Goal: Book appointment/travel/reservation

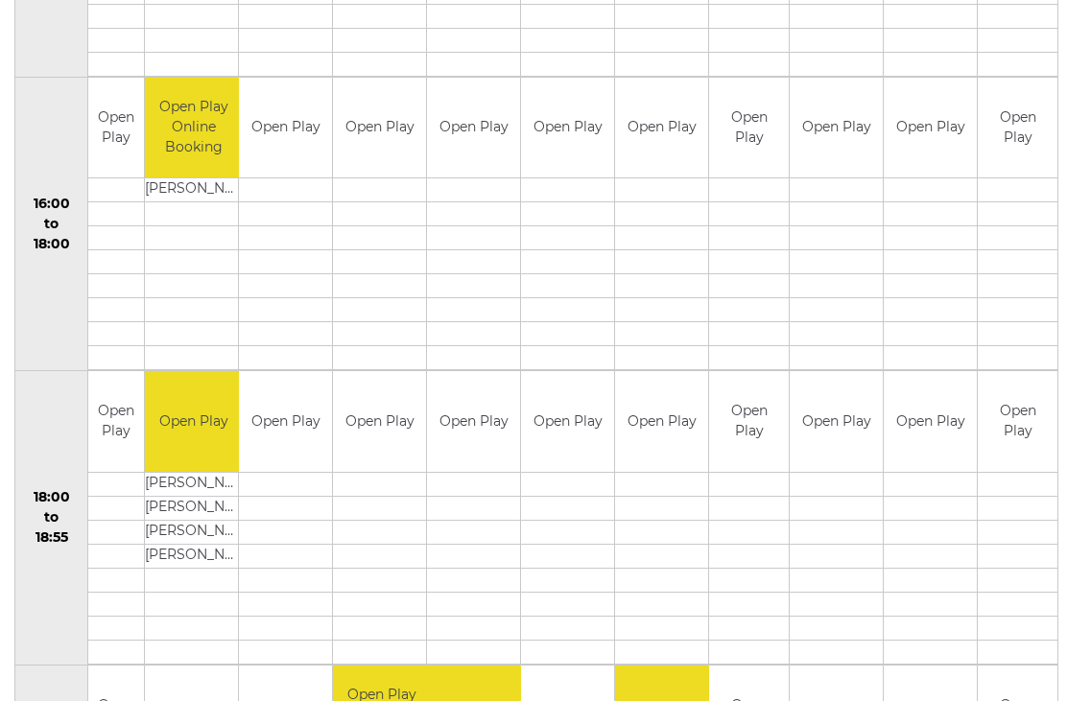
scroll to position [1469, 0]
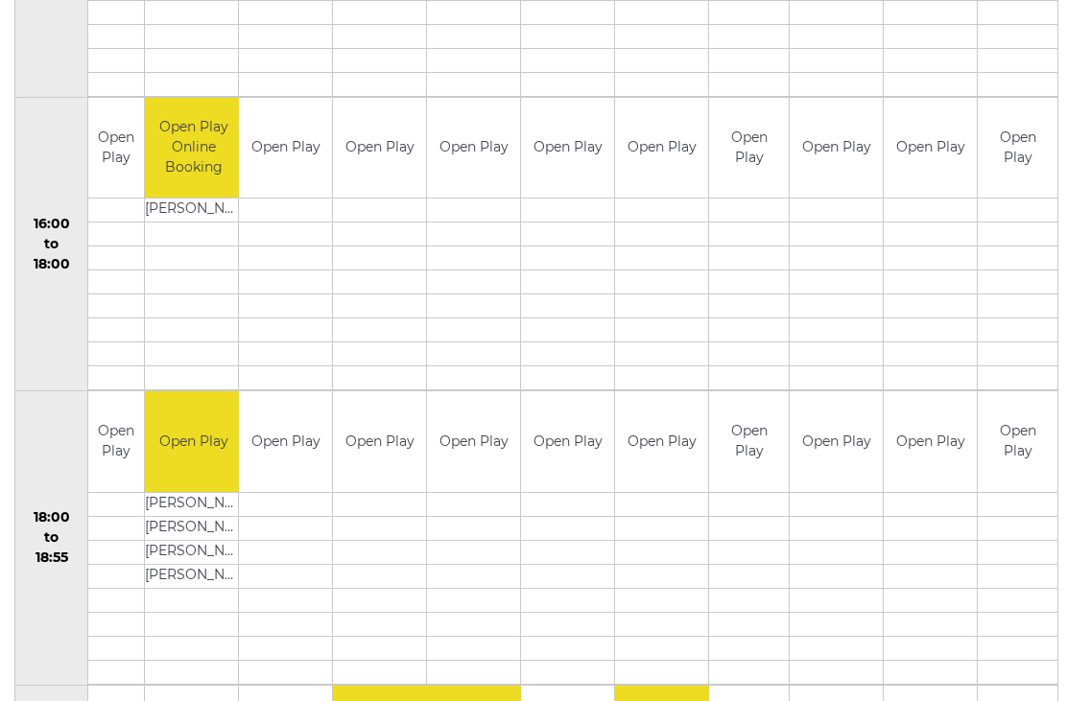
click at [955, 346] on td at bounding box center [930, 355] width 93 height 24
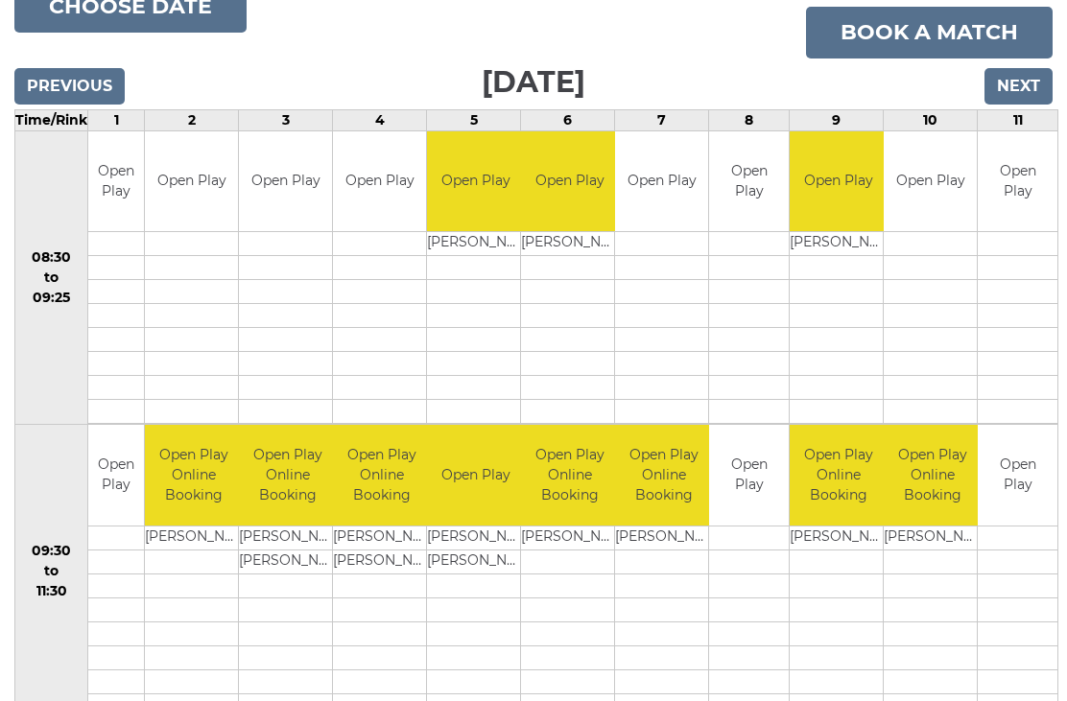
scroll to position [0, 0]
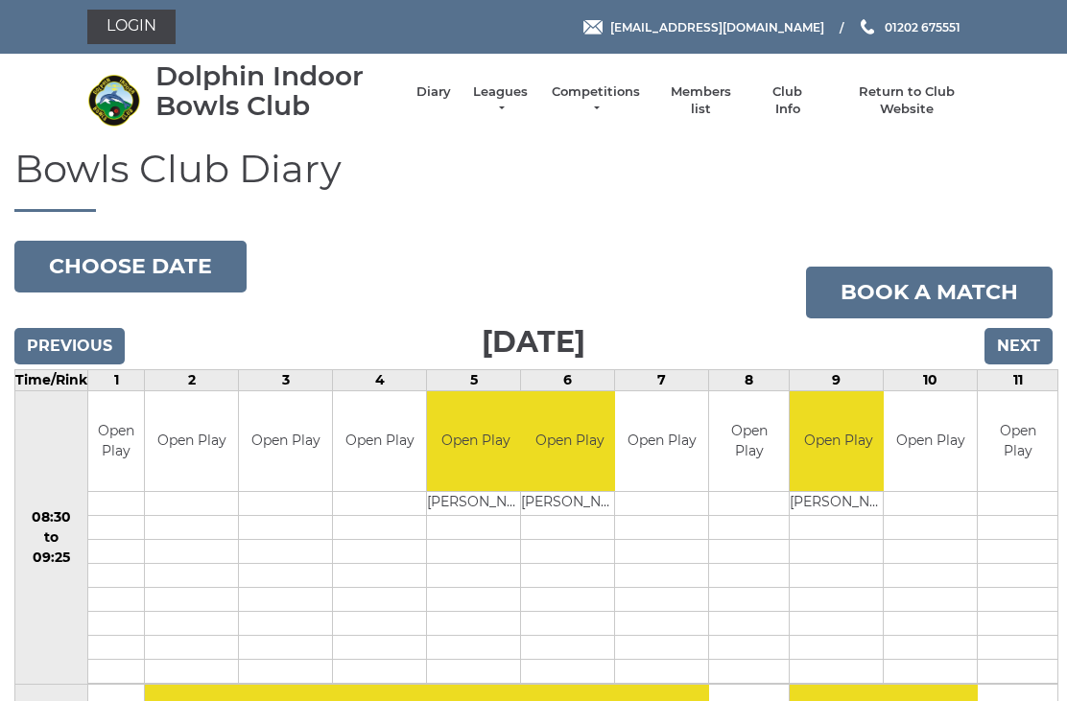
click at [1025, 339] on input "Next" at bounding box center [1018, 346] width 68 height 36
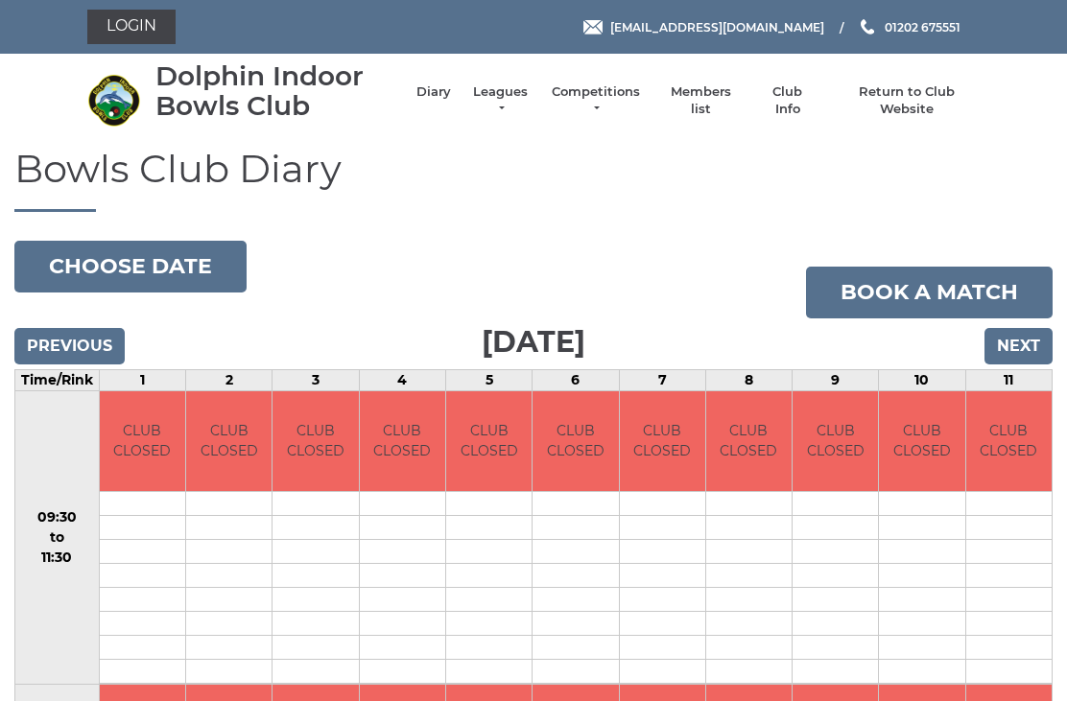
click at [1019, 343] on input "Next" at bounding box center [1018, 346] width 68 height 36
click at [1033, 343] on input "Next" at bounding box center [1018, 346] width 68 height 36
